Goal: Task Accomplishment & Management: Manage account settings

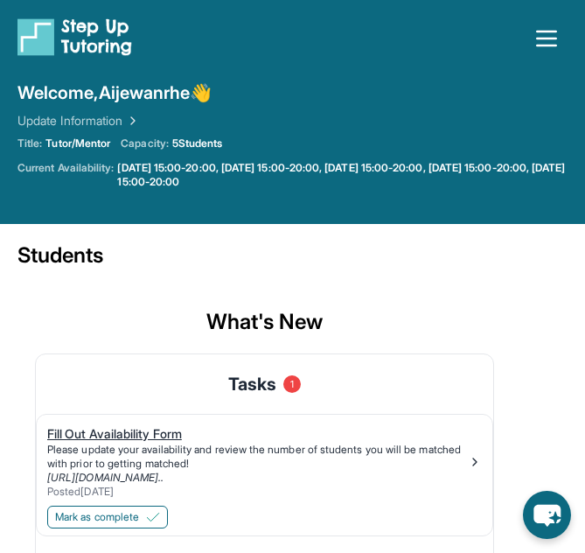
click at [262, 458] on div "Please update your availability and review the number of students you will be m…" at bounding box center [257, 456] width 421 height 28
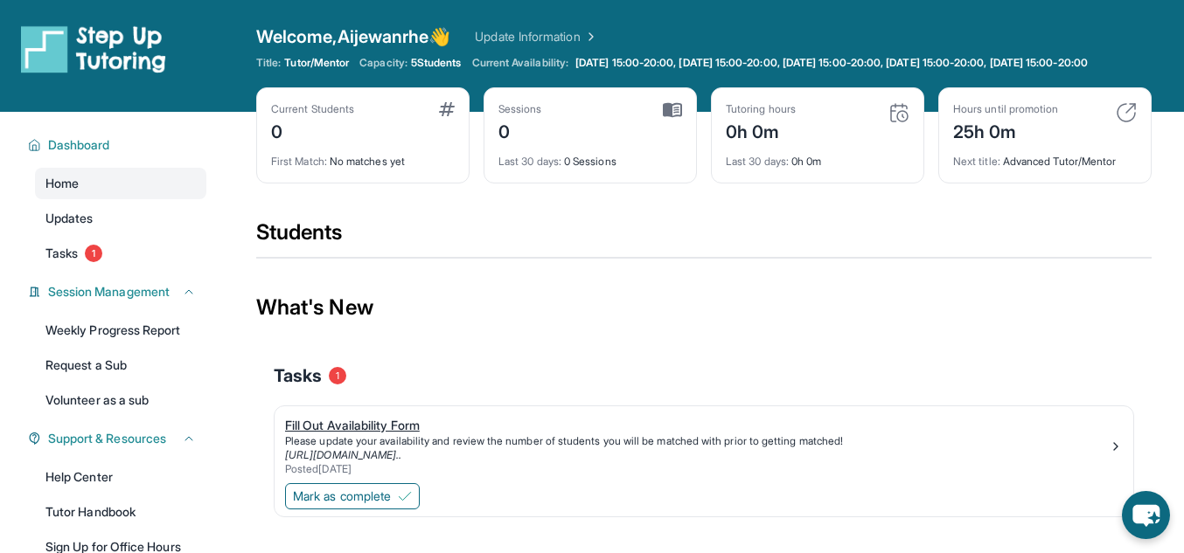
click at [350, 435] on div "Fill Out Availability Form" at bounding box center [697, 425] width 824 height 17
click at [57, 262] on span "Tasks" at bounding box center [61, 253] width 32 height 17
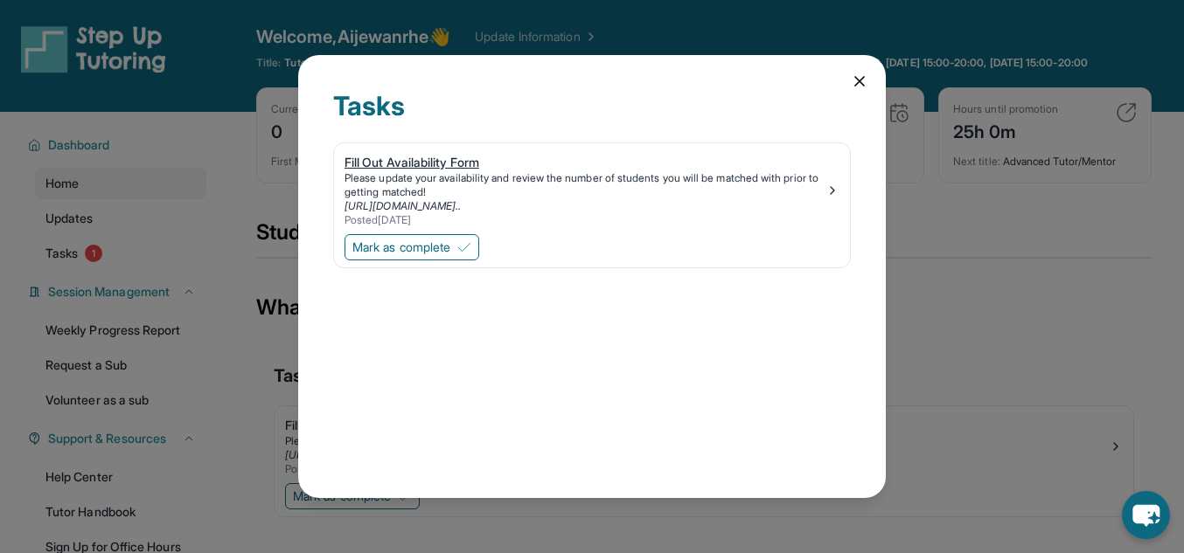
click at [388, 189] on div "Please update your availability and review the number of students you will be m…" at bounding box center [585, 185] width 481 height 28
click at [863, 86] on icon at bounding box center [859, 81] width 9 height 9
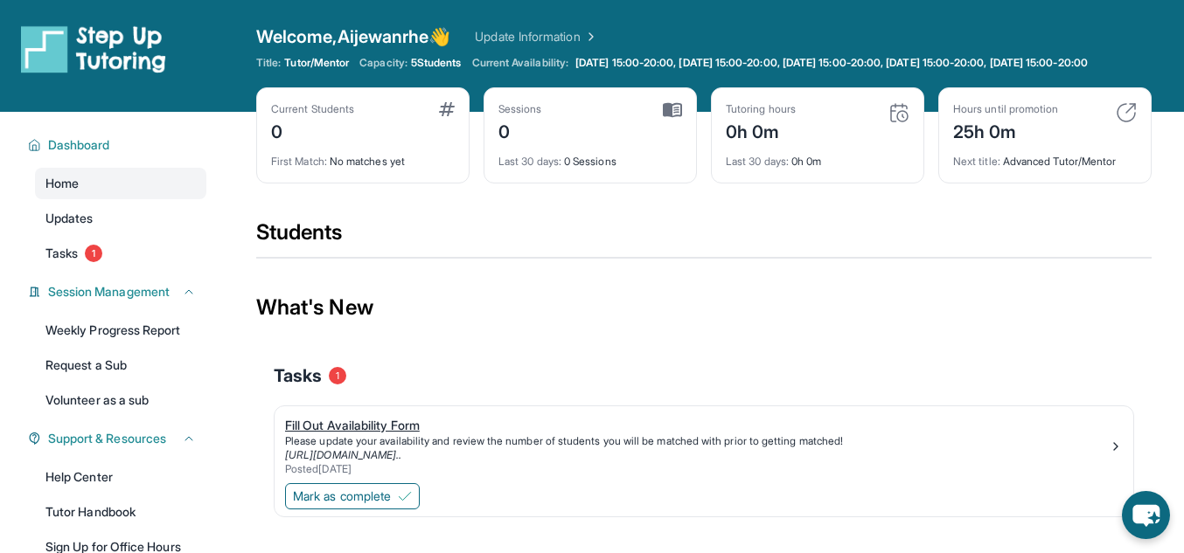
click at [362, 449] on div "Please update your availability and review the number of students you will be m…" at bounding box center [697, 442] width 824 height 14
click at [154, 41] on img at bounding box center [93, 48] width 145 height 49
click at [119, 154] on button "Dashboard" at bounding box center [118, 144] width 155 height 17
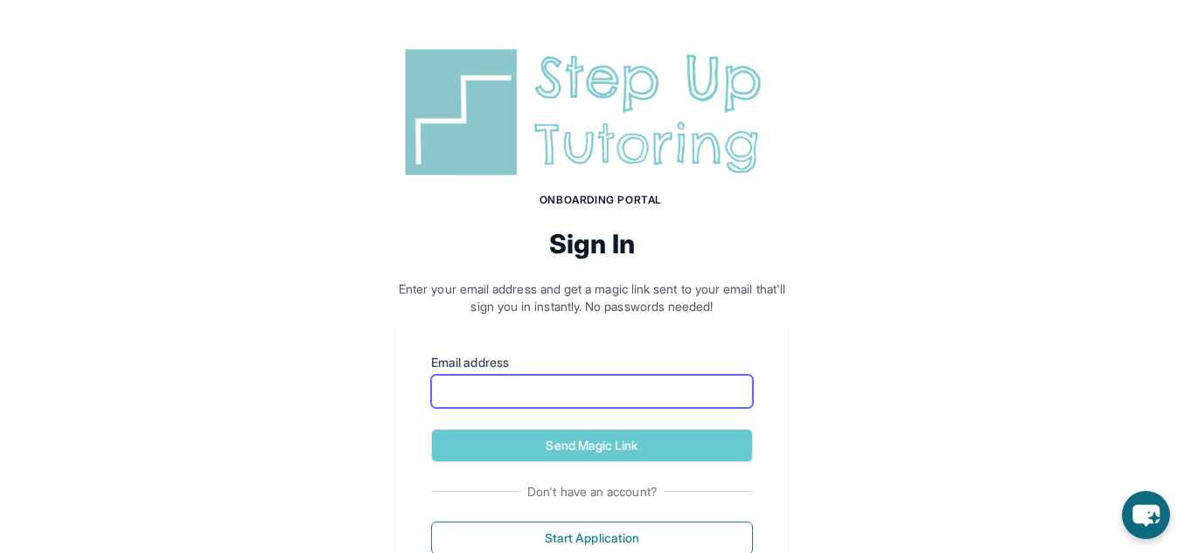
click at [525, 378] on input "Email address" at bounding box center [592, 391] width 322 height 33
click at [648, 391] on input "Email address" at bounding box center [592, 391] width 322 height 33
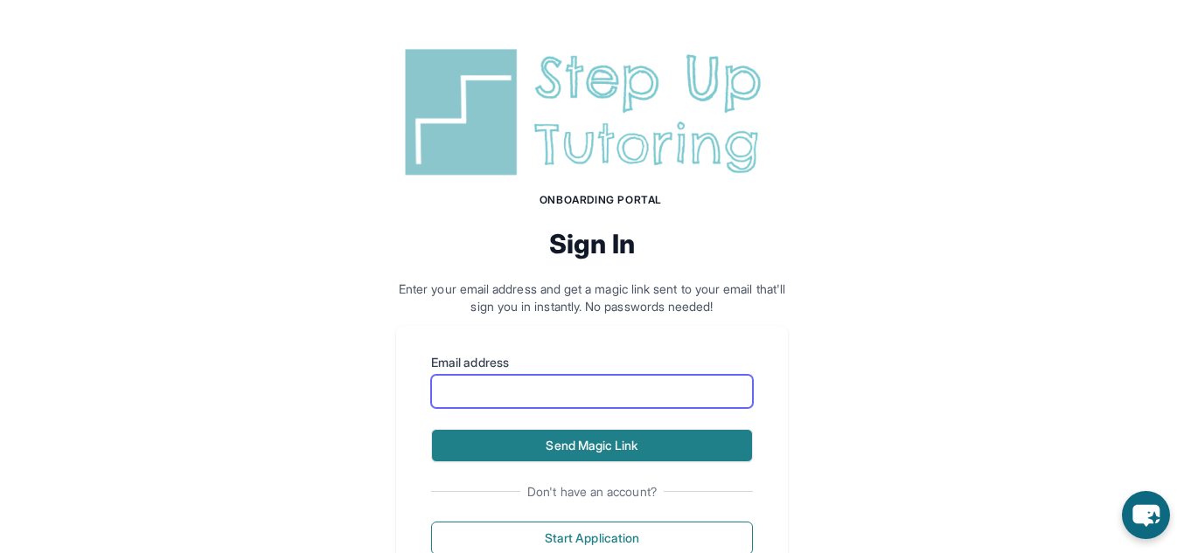
paste input "**********"
type input "**********"
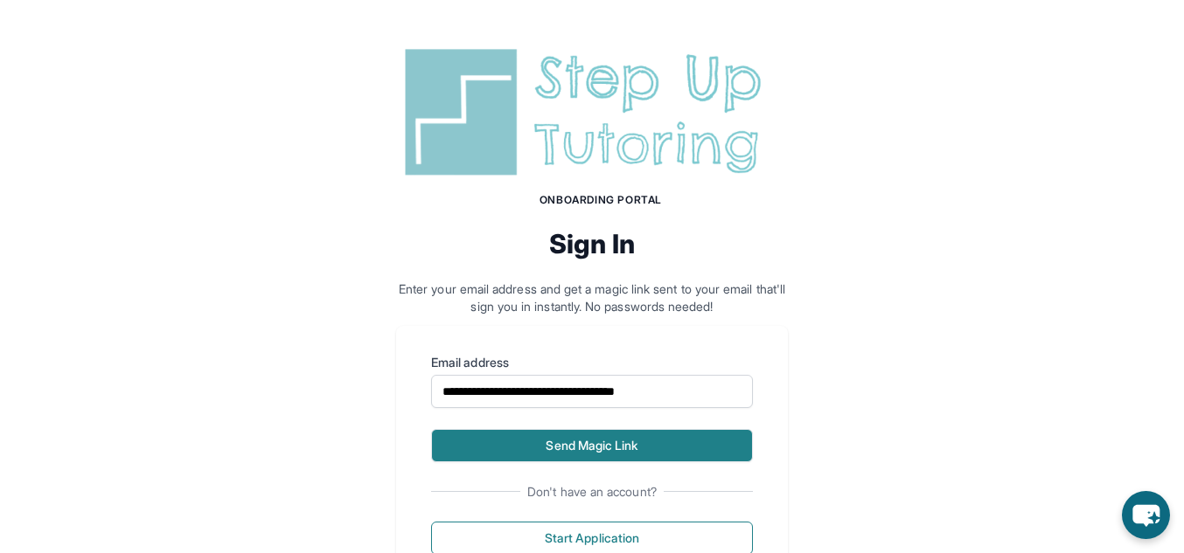
click at [569, 450] on button "Send Magic Link" at bounding box center [592, 445] width 322 height 33
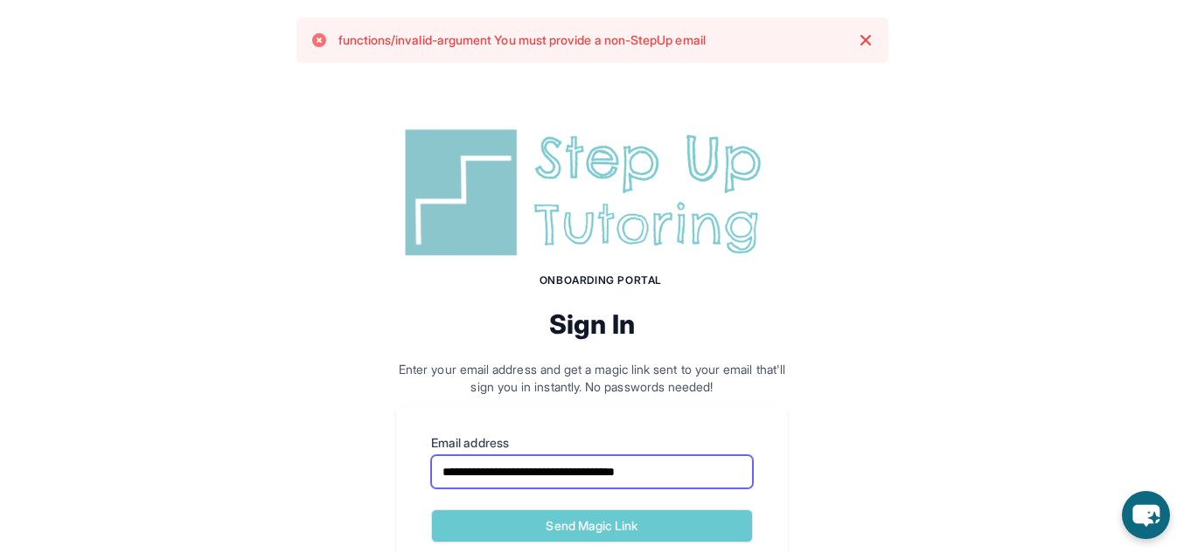
click at [718, 468] on input "**********" at bounding box center [592, 472] width 322 height 33
drag, startPoint x: 719, startPoint y: 468, endPoint x: 339, endPoint y: 414, distance: 383.2
click at [339, 414] on div "**********" at bounding box center [592, 392] width 1184 height 625
type input "**********"
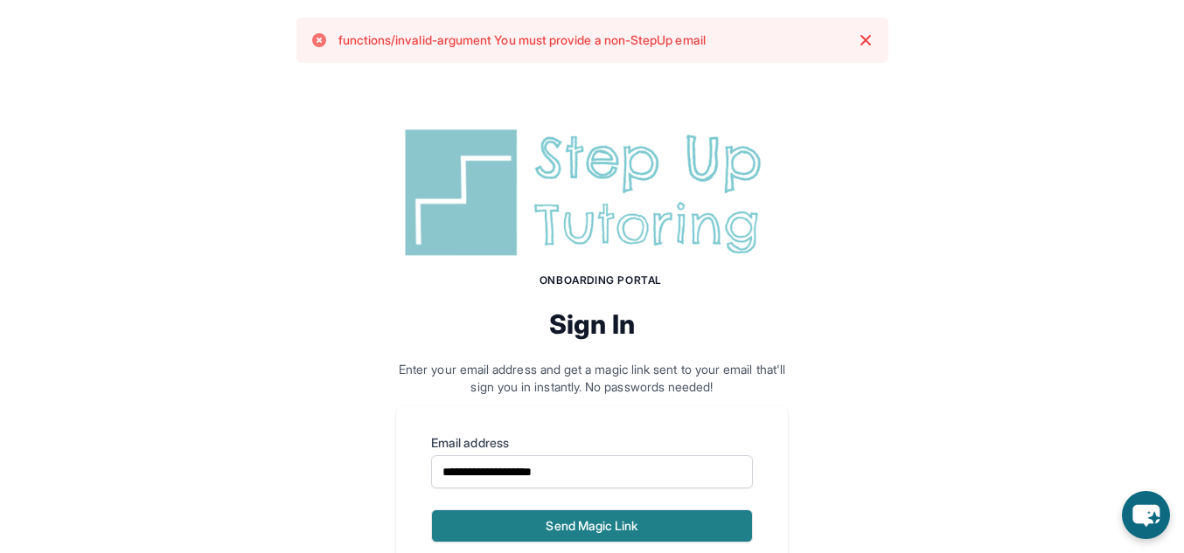
click at [596, 519] on button "Send Magic Link" at bounding box center [592, 526] width 322 height 33
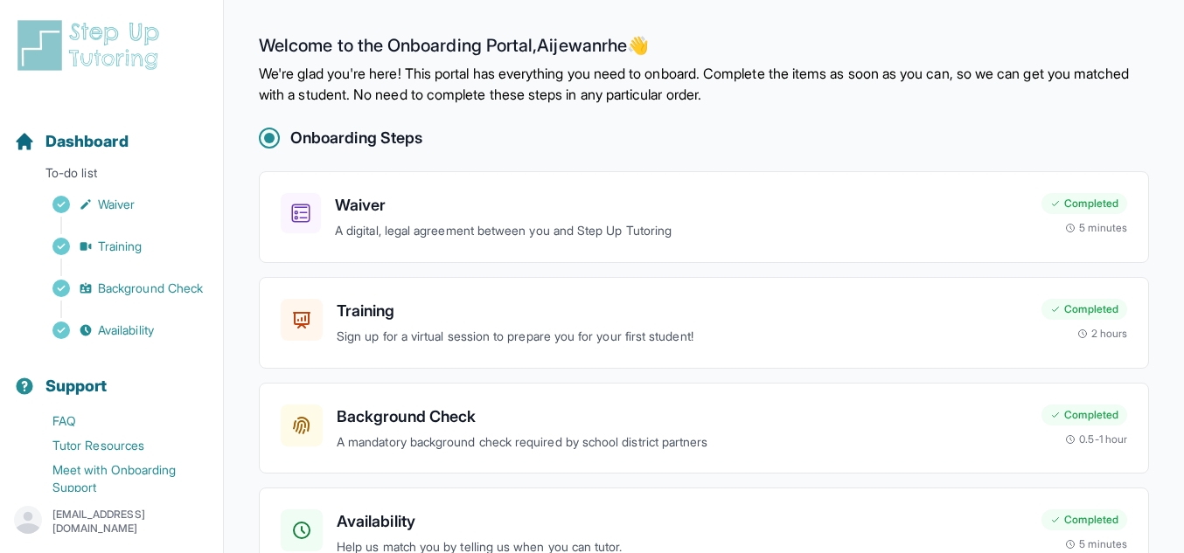
scroll to position [107, 0]
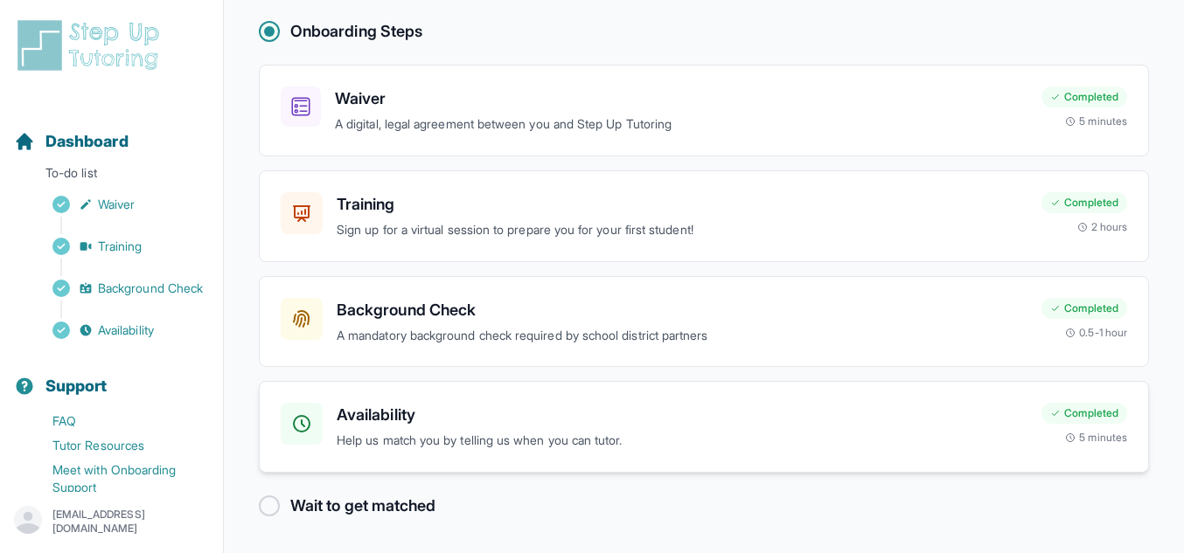
click at [388, 409] on h3 "Availability" at bounding box center [682, 415] width 691 height 24
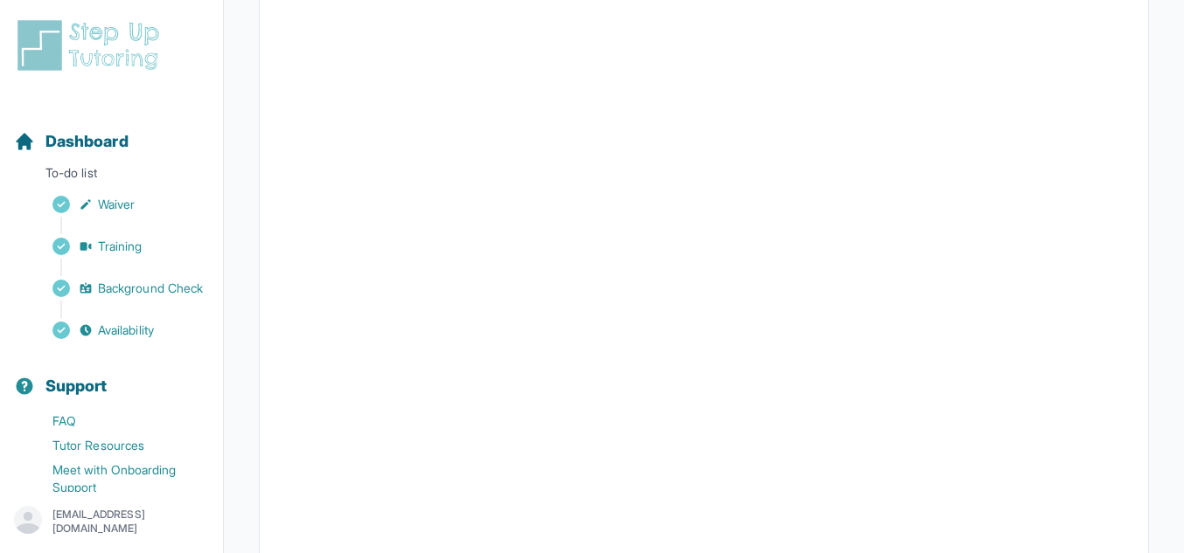
scroll to position [238, 0]
click at [1165, 294] on main "Back to Dashboard Input Availability Please input your availability so we can m…" at bounding box center [704, 270] width 960 height 1016
click at [1145, 203] on div at bounding box center [704, 110] width 890 height 761
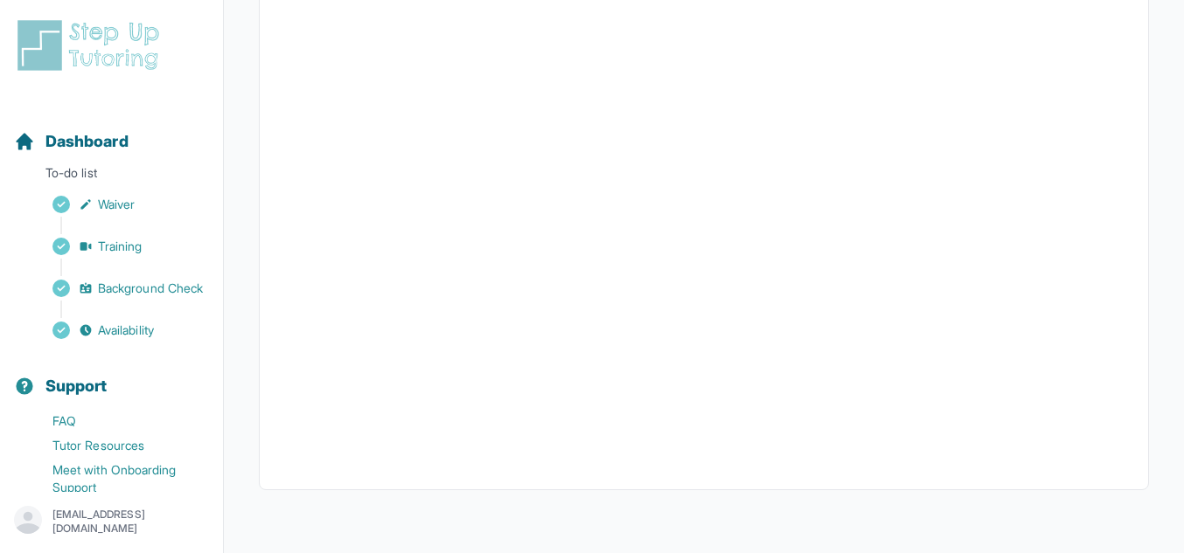
click at [1131, 210] on div at bounding box center [704, 110] width 890 height 761
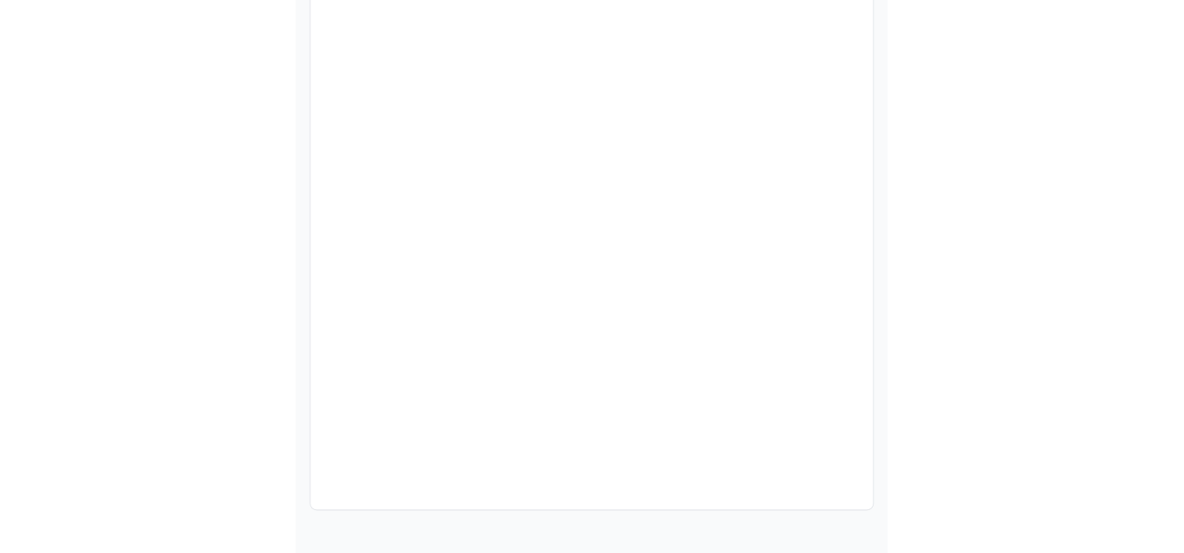
scroll to position [442, 0]
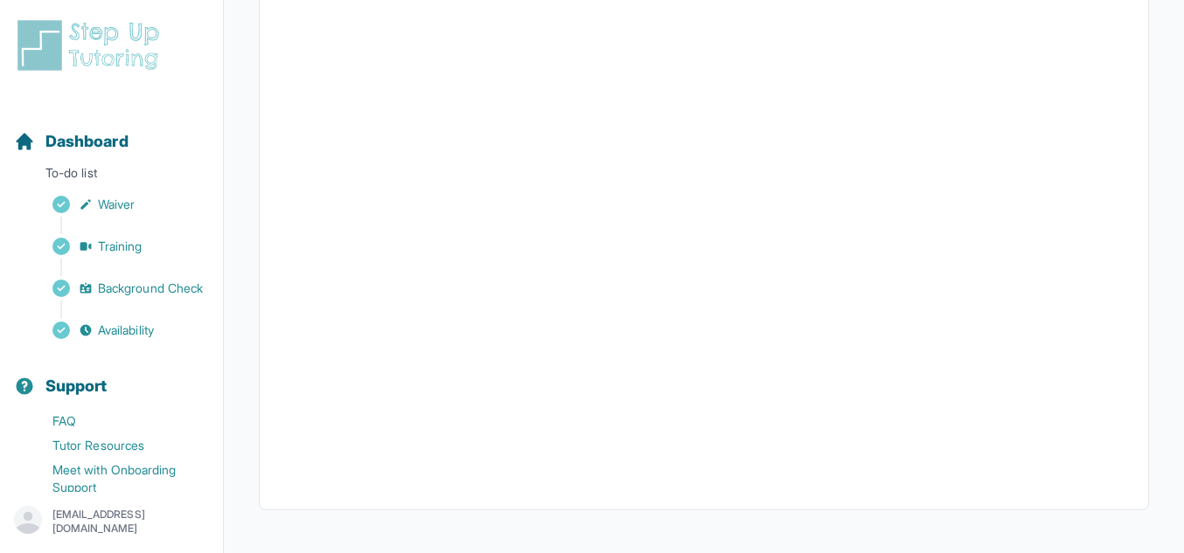
click at [86, 49] on img at bounding box center [92, 45] width 156 height 56
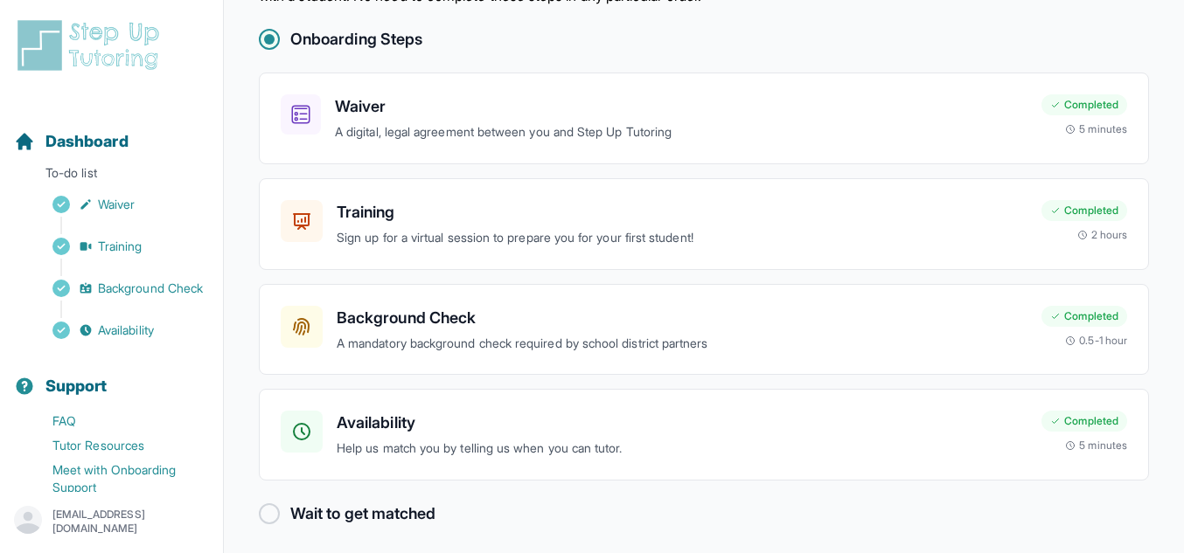
scroll to position [107, 0]
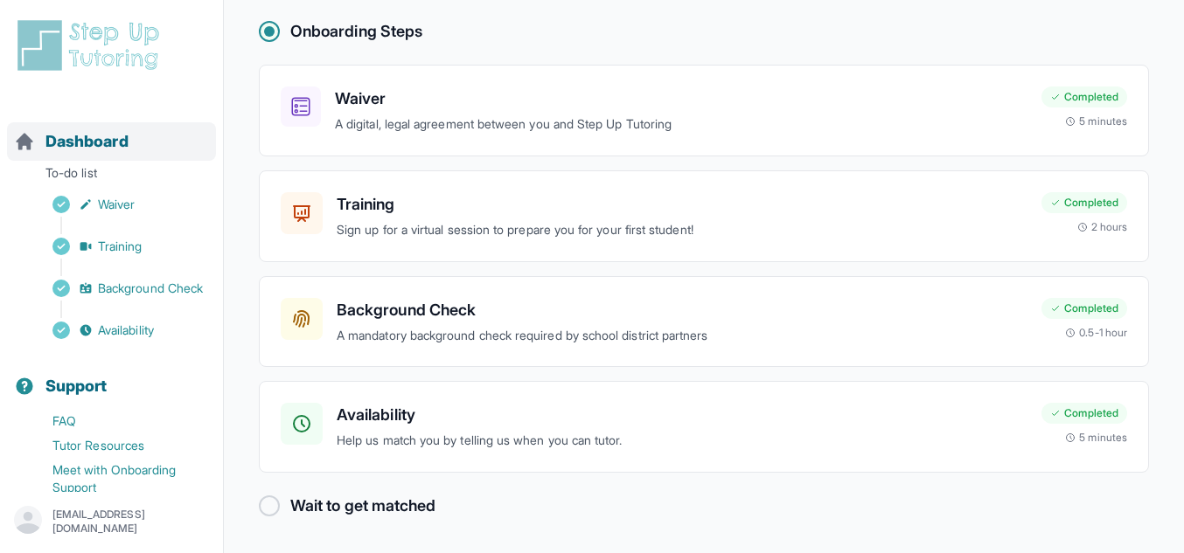
click at [103, 140] on span "Dashboard" at bounding box center [86, 141] width 83 height 24
click at [100, 140] on span "Dashboard" at bounding box center [86, 141] width 83 height 24
click at [124, 42] on img at bounding box center [92, 45] width 156 height 56
click at [128, 56] on img at bounding box center [92, 45] width 156 height 56
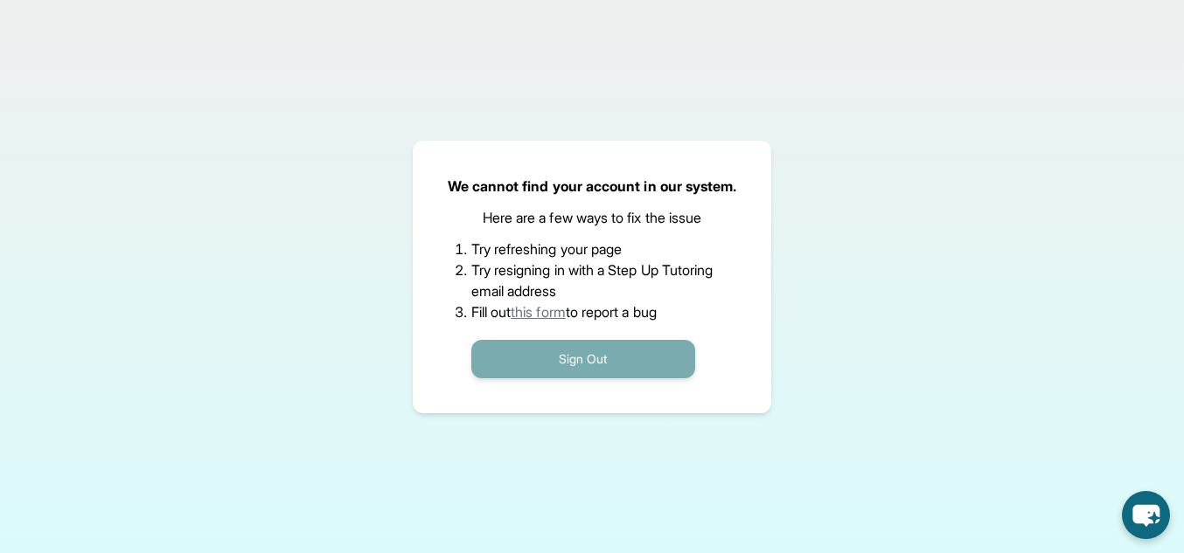
click at [501, 358] on button "Sign Out" at bounding box center [583, 359] width 224 height 38
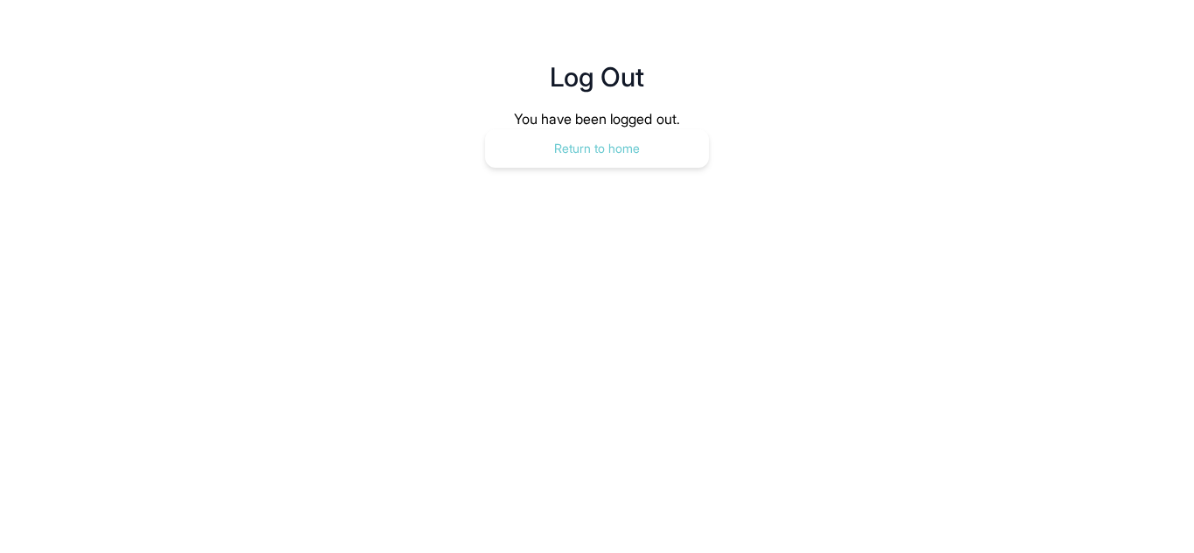
click at [622, 150] on button "Return to home" at bounding box center [597, 148] width 224 height 38
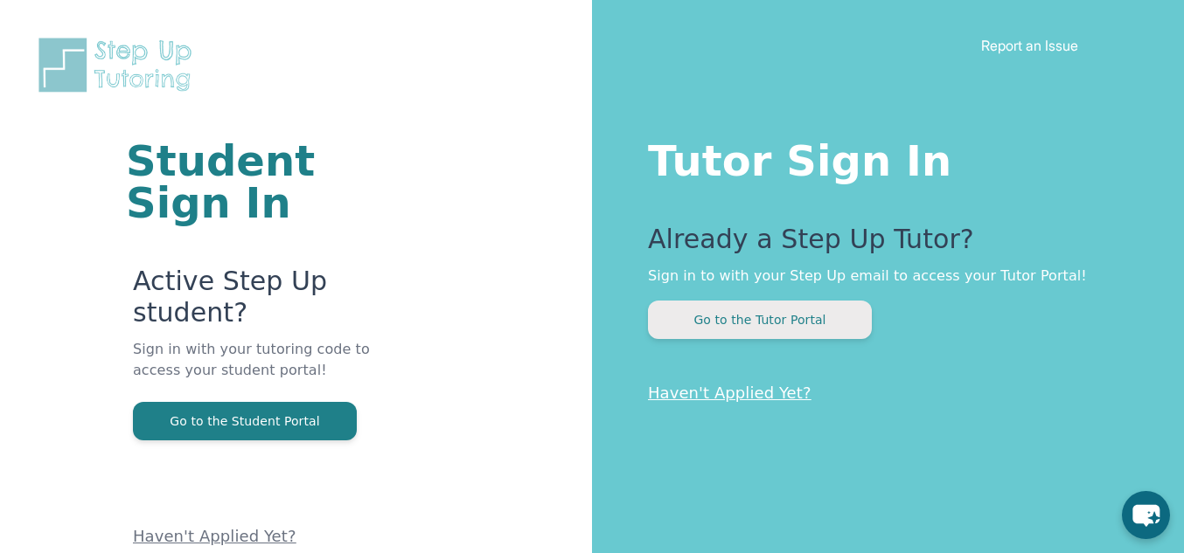
click at [737, 322] on button "Go to the Tutor Portal" at bounding box center [760, 320] width 224 height 38
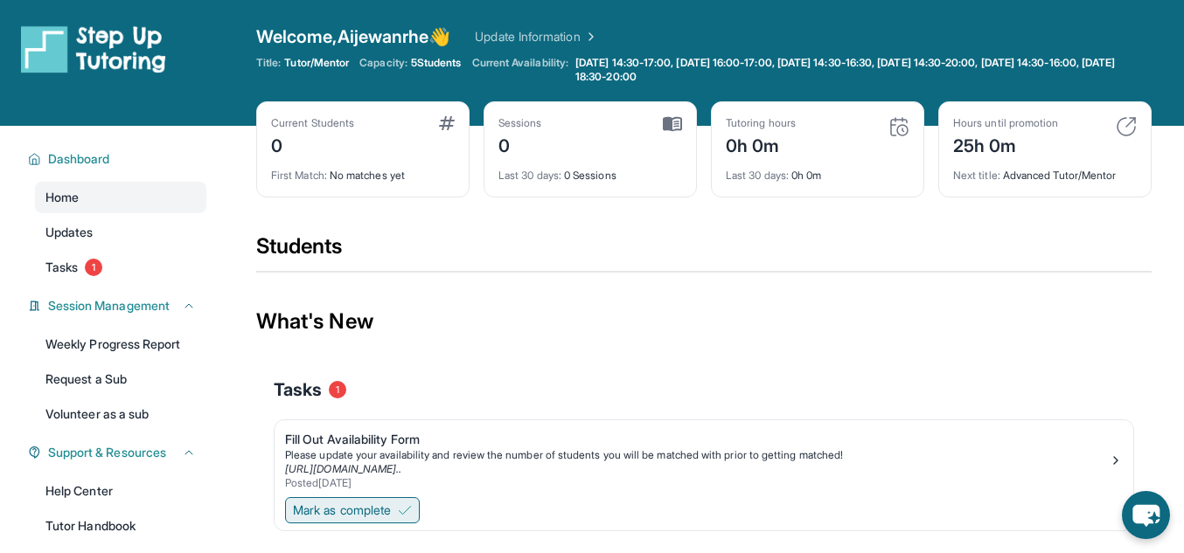
click at [402, 507] on button "Mark as complete" at bounding box center [352, 511] width 135 height 26
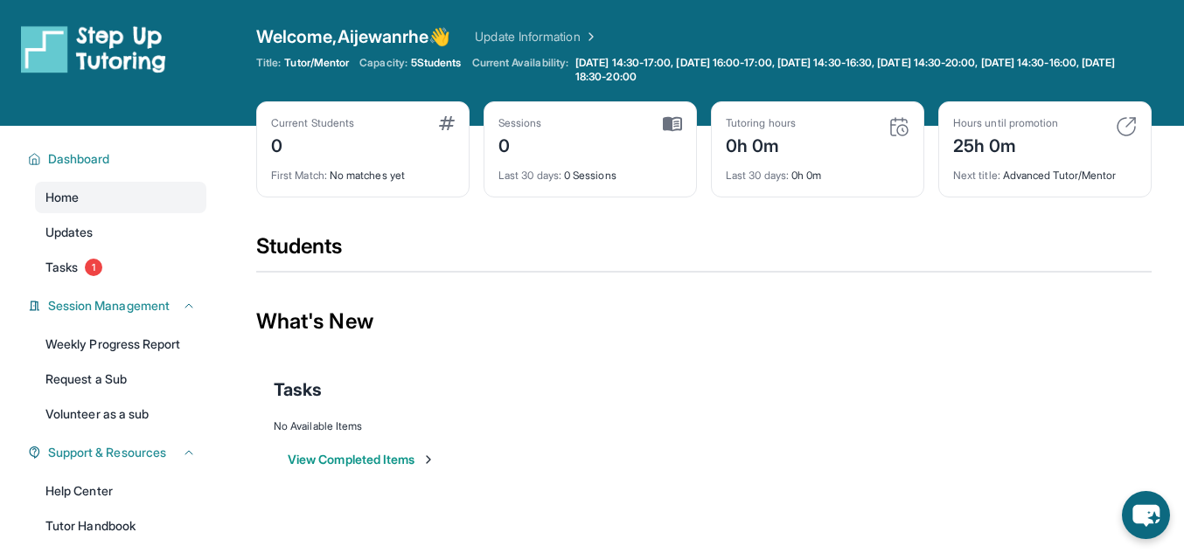
click at [383, 455] on button "View Completed Items" at bounding box center [362, 459] width 148 height 17
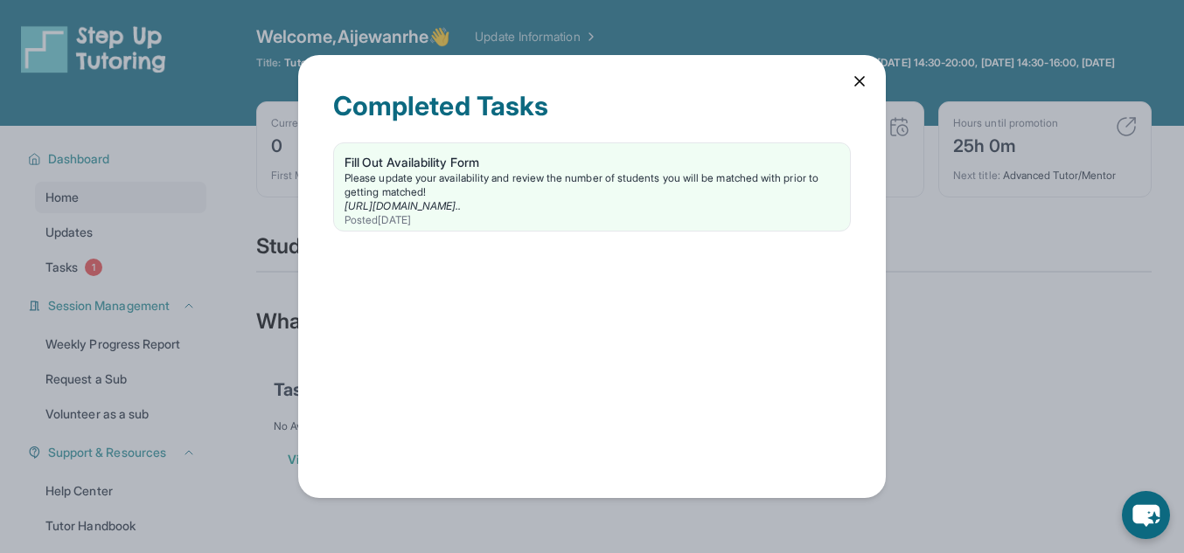
click at [859, 76] on icon at bounding box center [859, 81] width 17 height 17
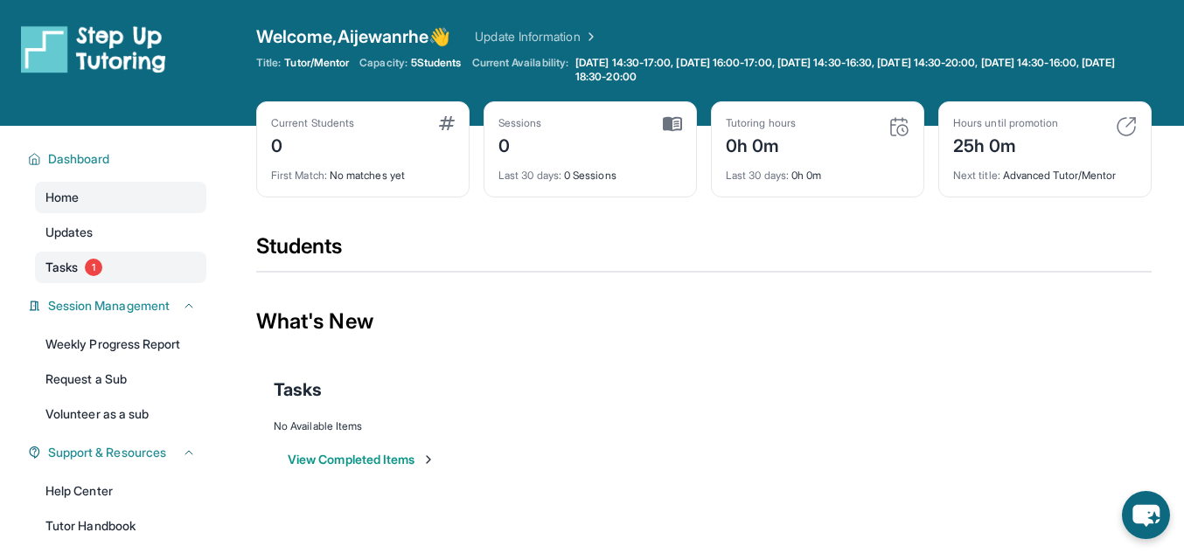
click at [78, 261] on span "Tasks" at bounding box center [61, 267] width 32 height 17
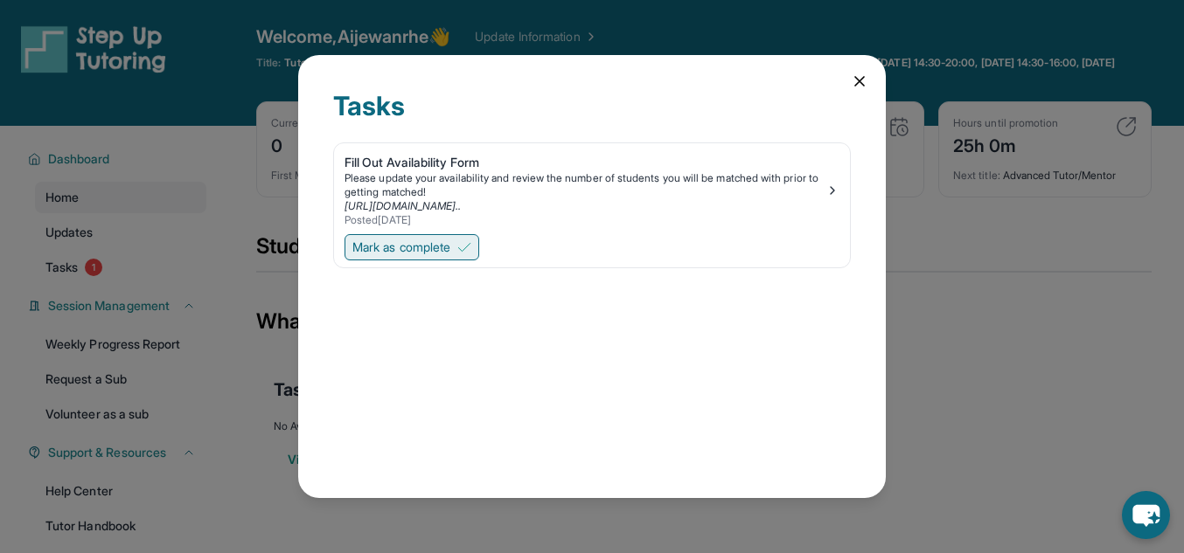
click at [440, 242] on span "Mark as complete" at bounding box center [401, 247] width 98 height 17
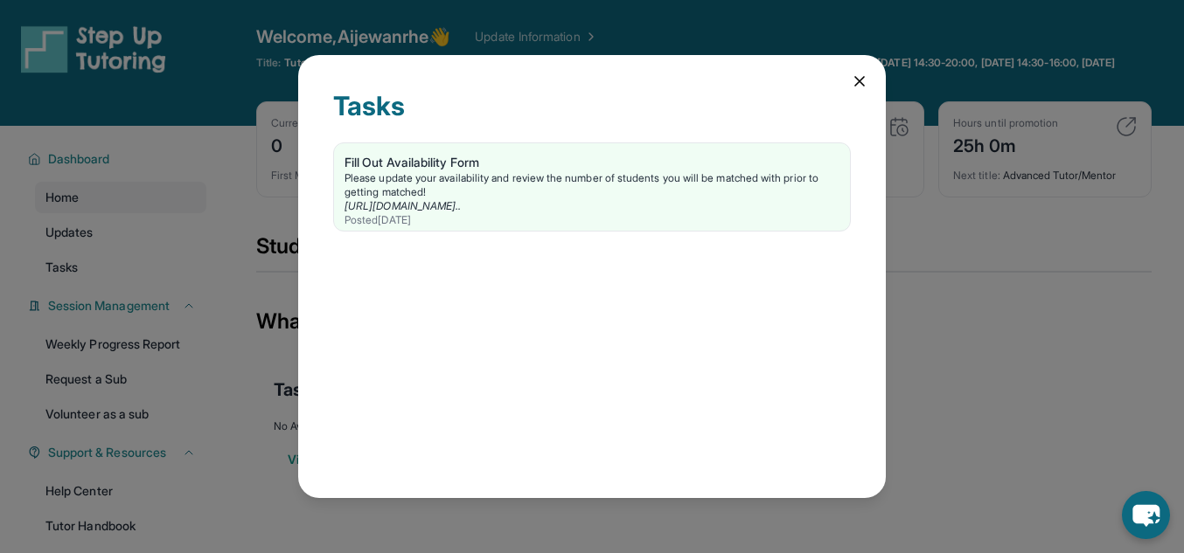
click at [858, 87] on icon at bounding box center [859, 81] width 17 height 17
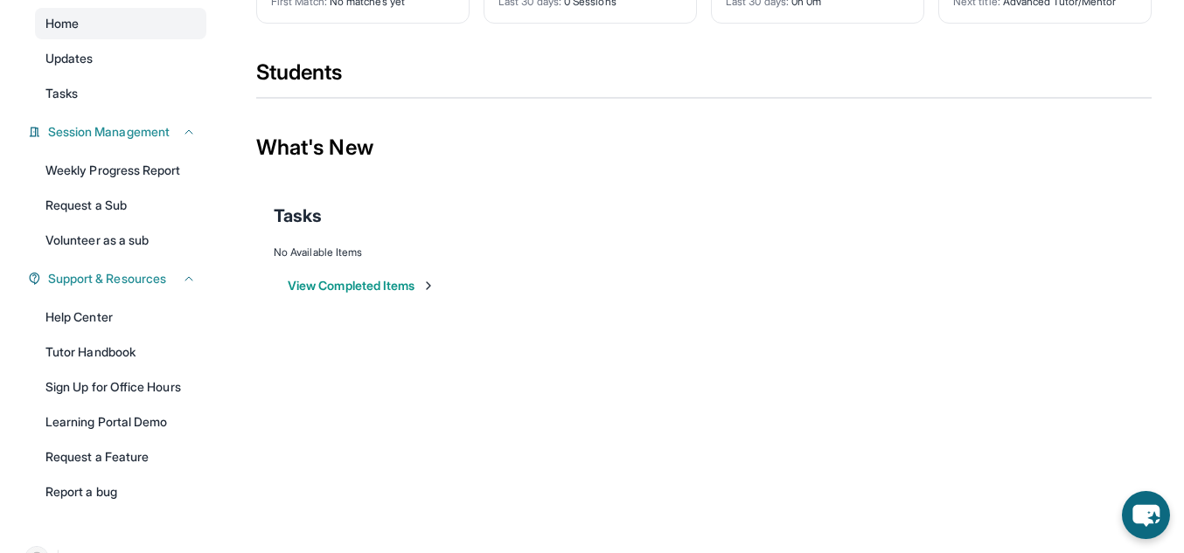
scroll to position [184, 0]
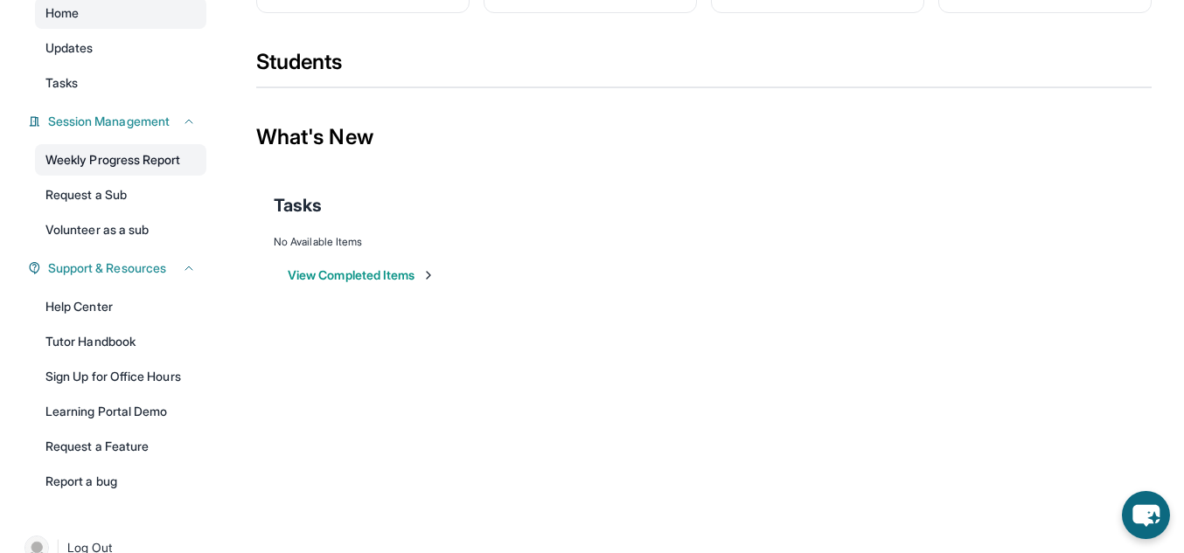
click at [147, 156] on link "Weekly Progress Report" at bounding box center [120, 159] width 171 height 31
click at [162, 51] on link "Updates" at bounding box center [120, 47] width 171 height 31
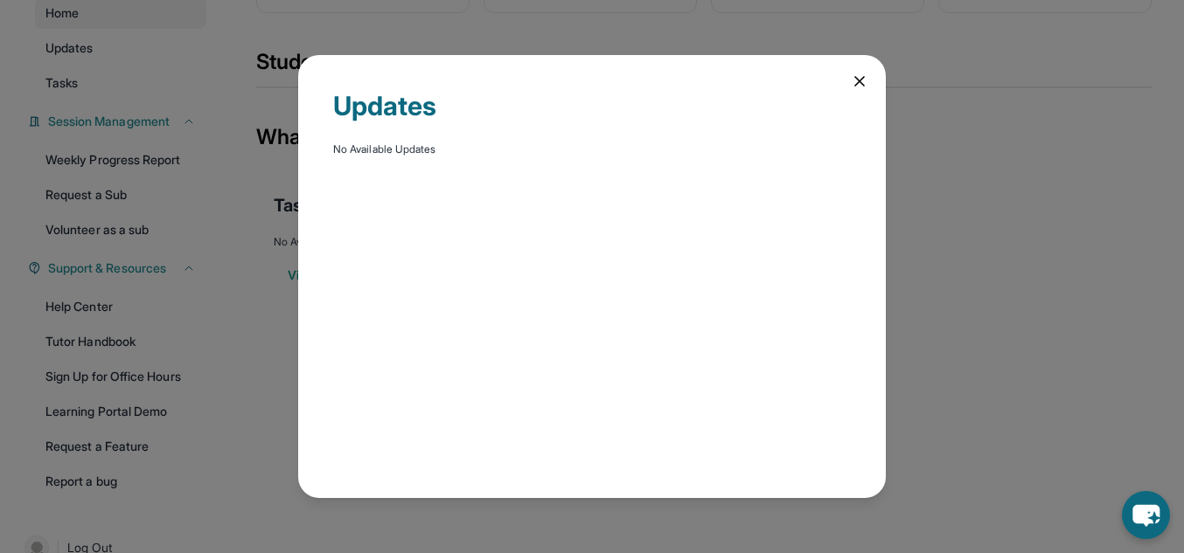
click at [870, 87] on div "Updates No Available Updates" at bounding box center [592, 276] width 588 height 442
click at [860, 79] on icon at bounding box center [859, 81] width 17 height 17
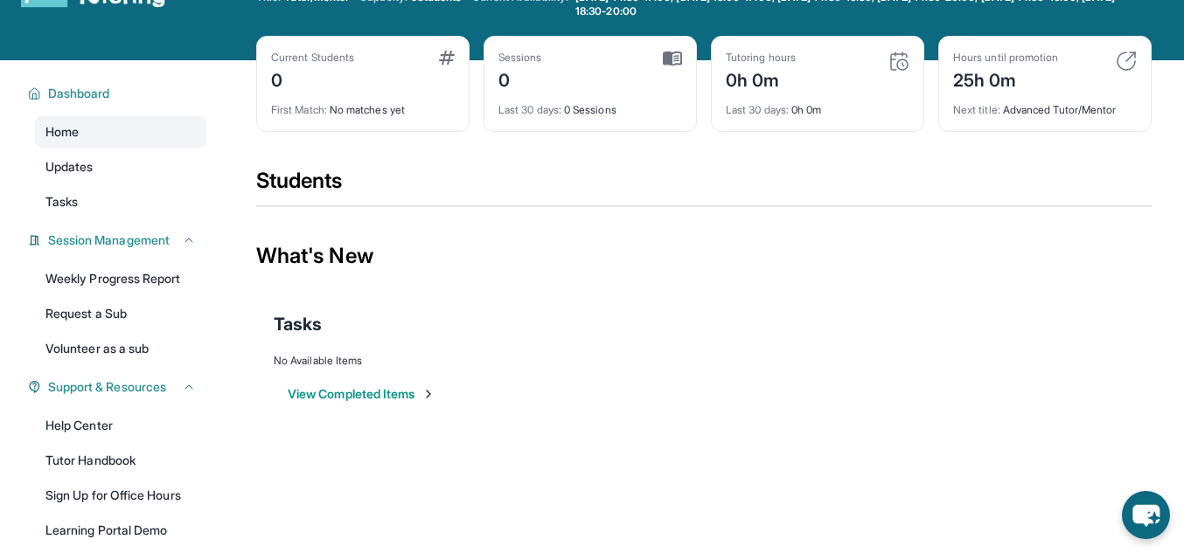
scroll to position [0, 0]
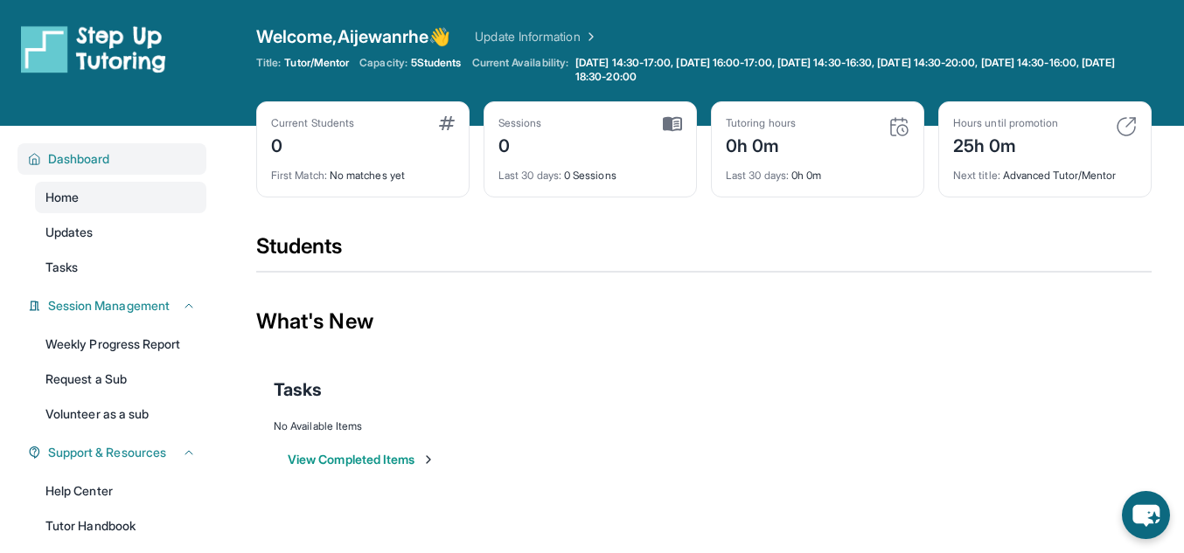
click at [150, 158] on button "Dashboard" at bounding box center [118, 158] width 155 height 17
